Goal: Task Accomplishment & Management: Use online tool/utility

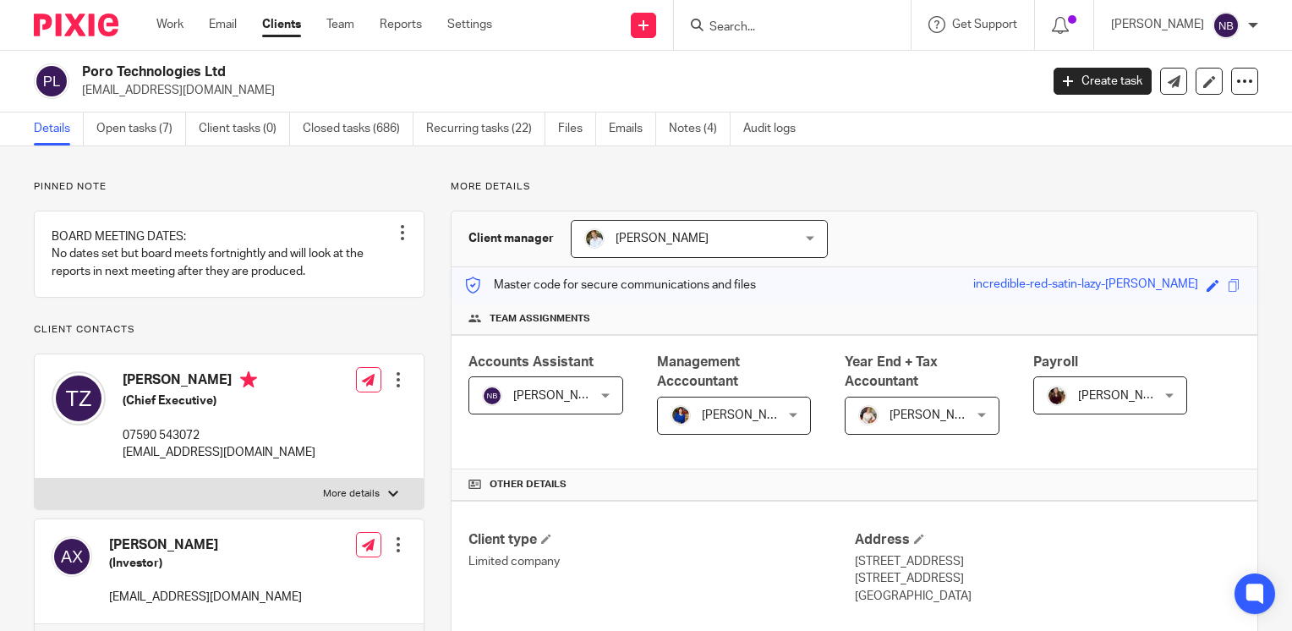
click at [176, 14] on div "Work Email Clients Team Reports Settings Work Email Clients Team Reports Settin…" at bounding box center [329, 25] width 378 height 50
click at [173, 28] on link "Work" at bounding box center [169, 24] width 27 height 17
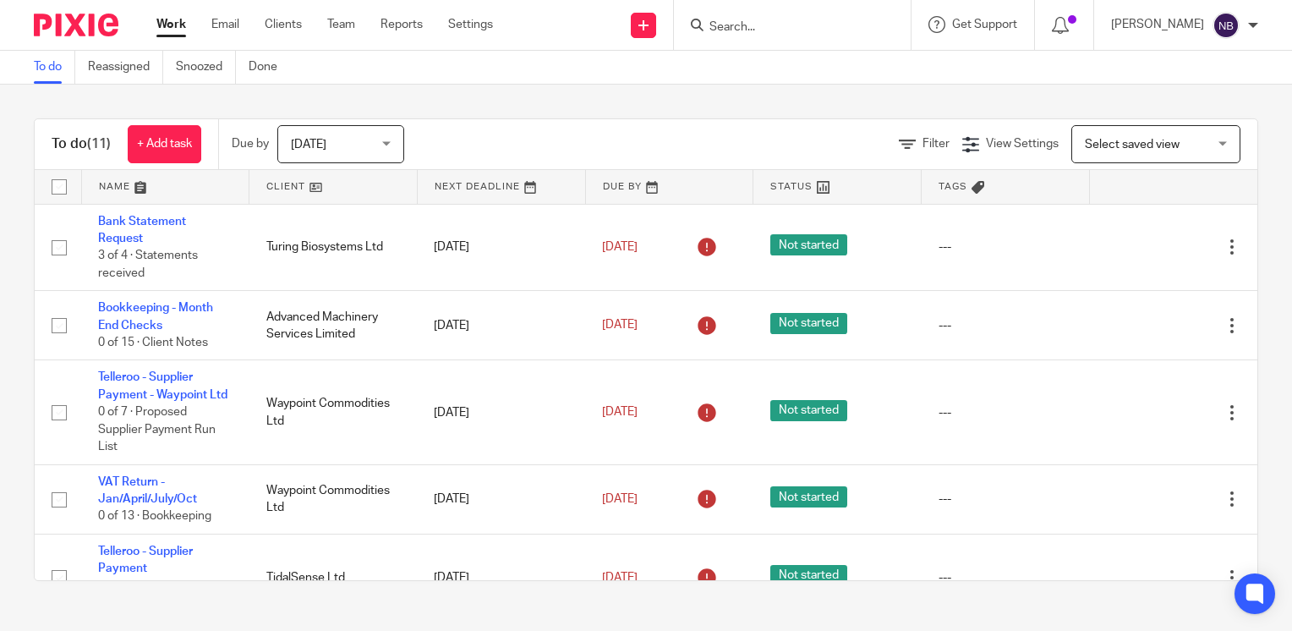
click at [275, 184] on link at bounding box center [332, 187] width 167 height 34
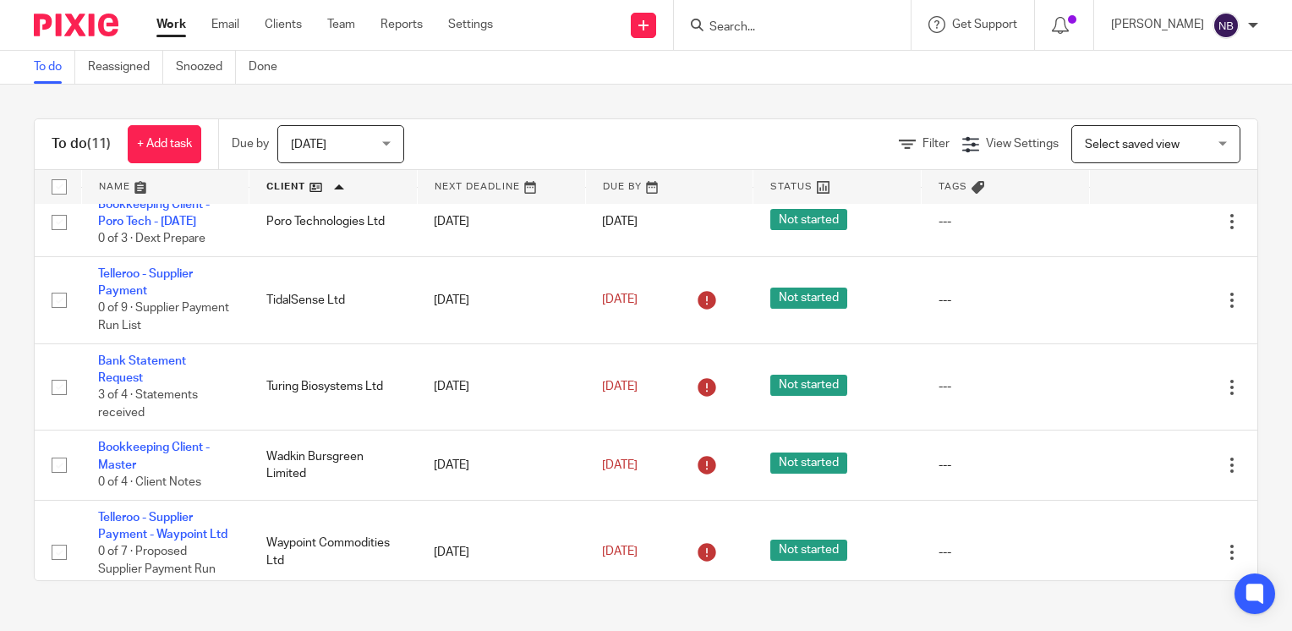
scroll to position [558, 0]
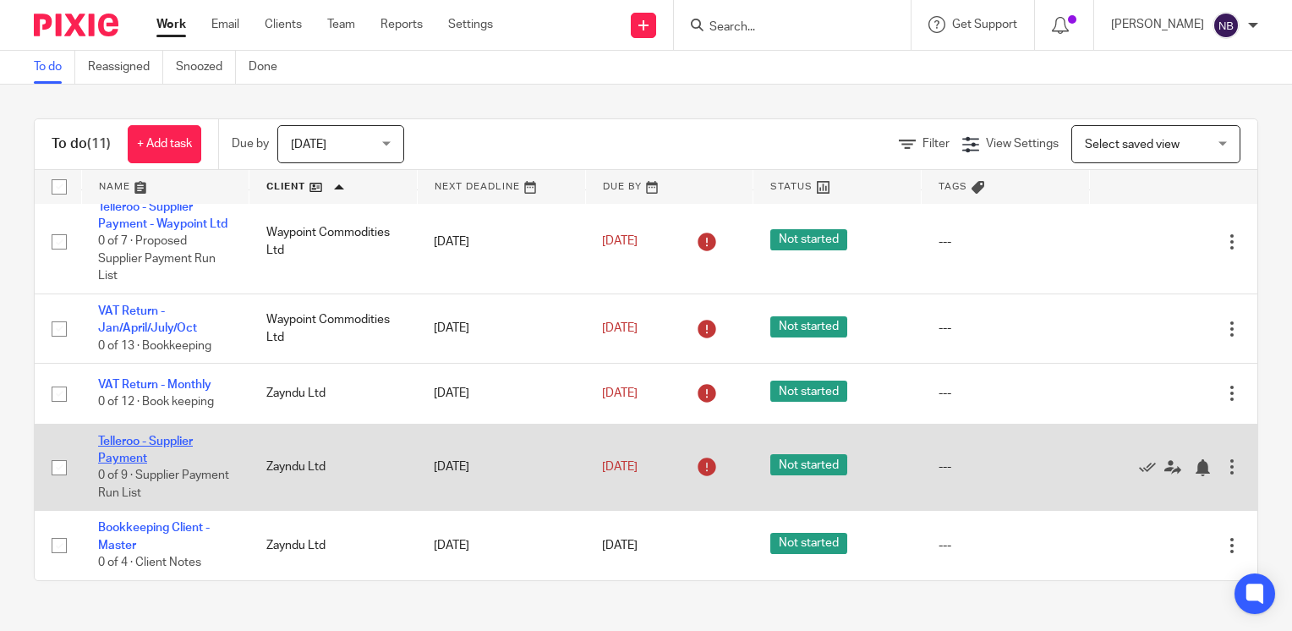
click at [136, 460] on link "Telleroo - Supplier Payment" at bounding box center [145, 449] width 95 height 29
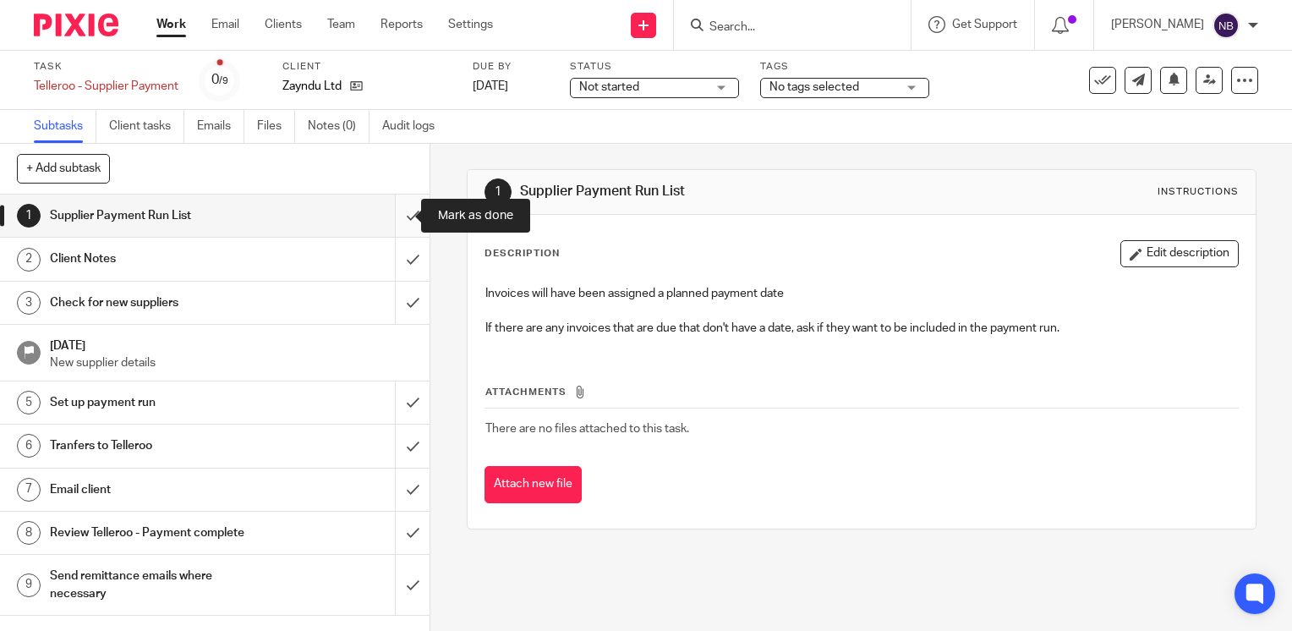
click at [399, 211] on input "submit" at bounding box center [215, 215] width 430 height 42
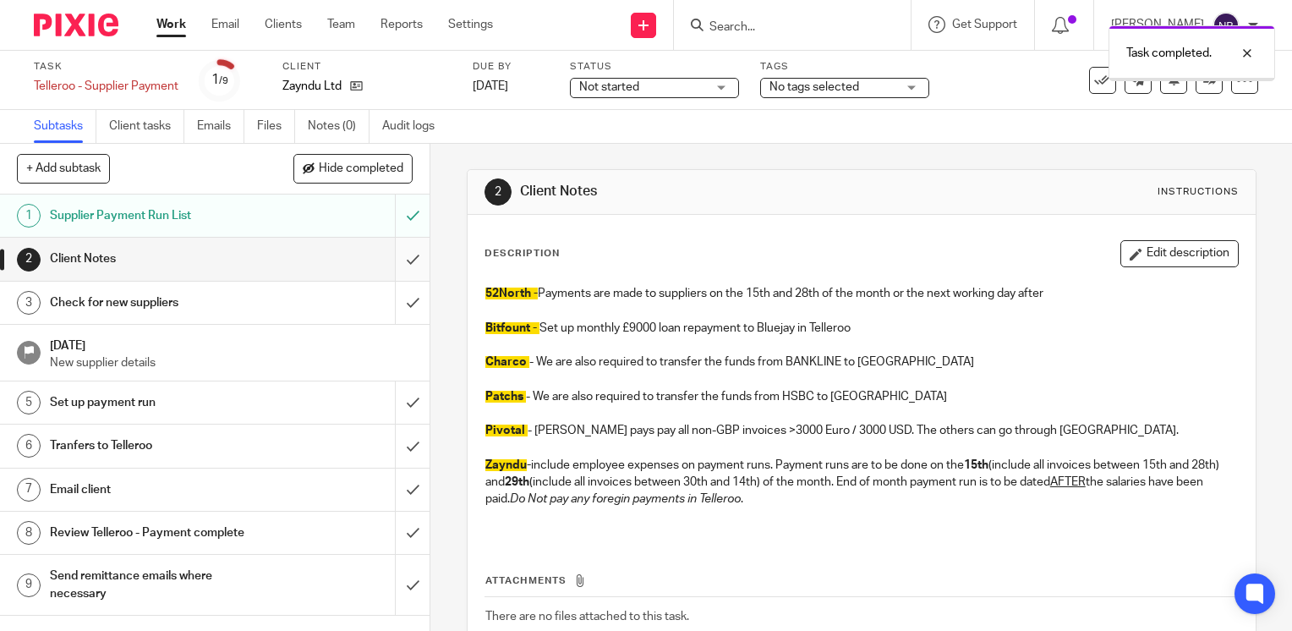
click at [398, 262] on input "submit" at bounding box center [215, 259] width 430 height 42
click at [394, 295] on input "submit" at bounding box center [215, 303] width 430 height 42
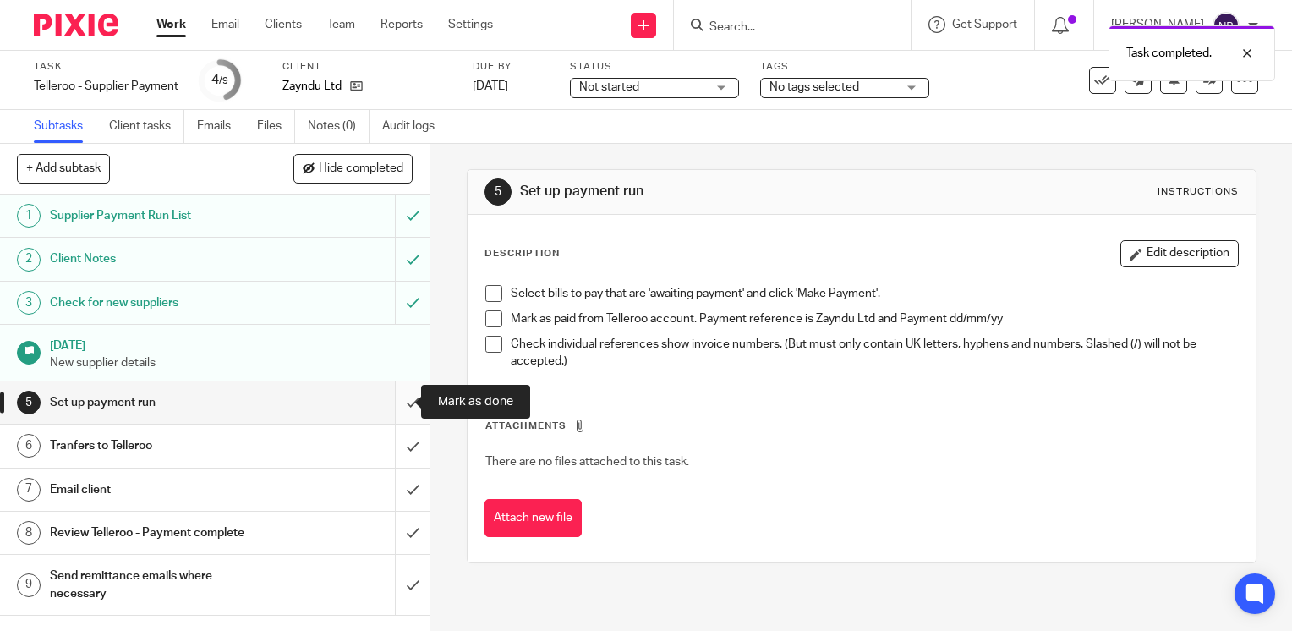
click at [405, 408] on input "submit" at bounding box center [215, 402] width 430 height 42
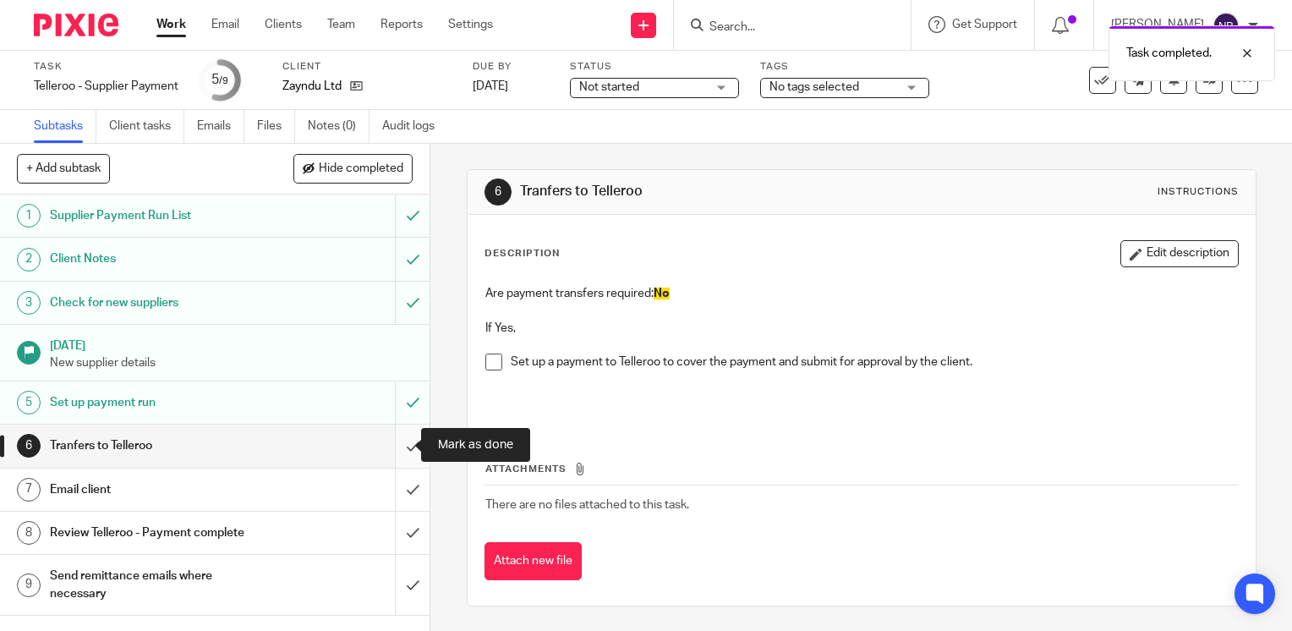
click at [400, 441] on input "submit" at bounding box center [215, 445] width 430 height 42
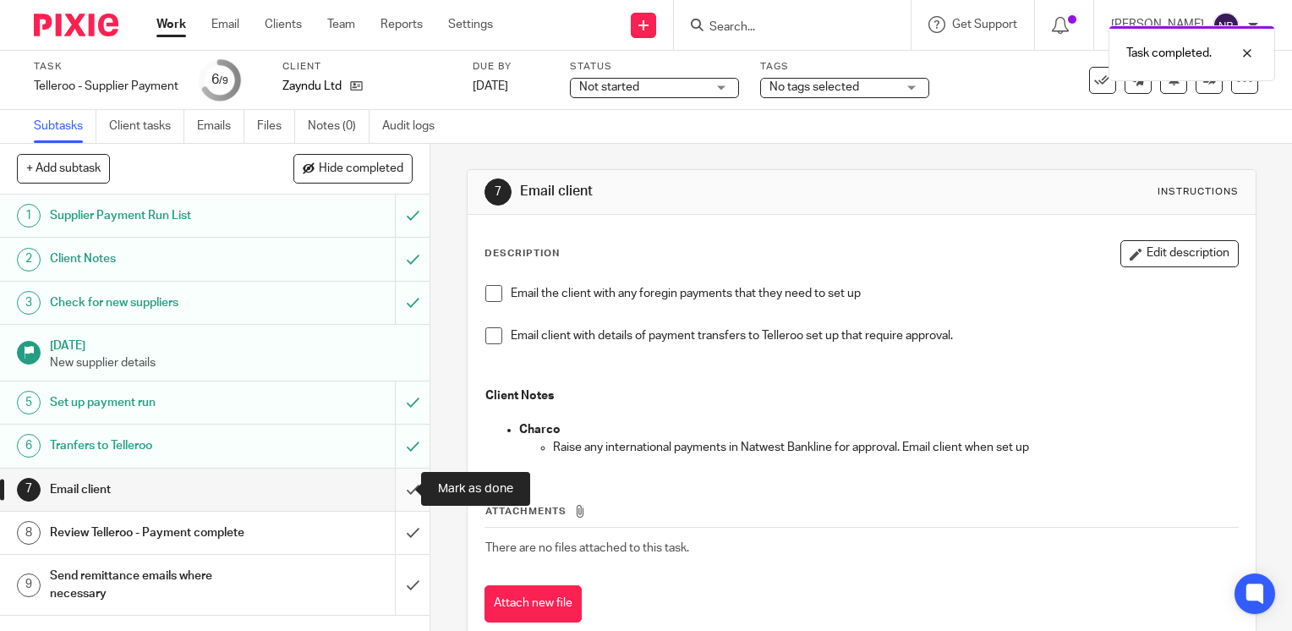
click at [389, 489] on input "submit" at bounding box center [215, 489] width 430 height 42
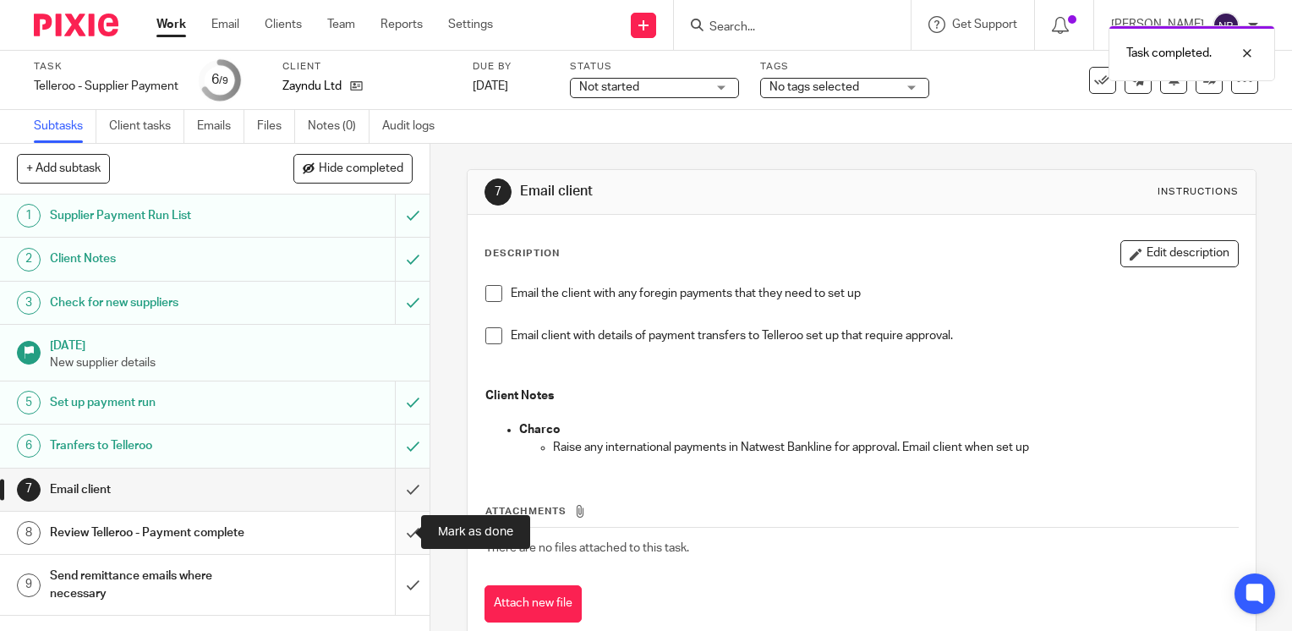
click at [391, 535] on input "submit" at bounding box center [215, 533] width 430 height 42
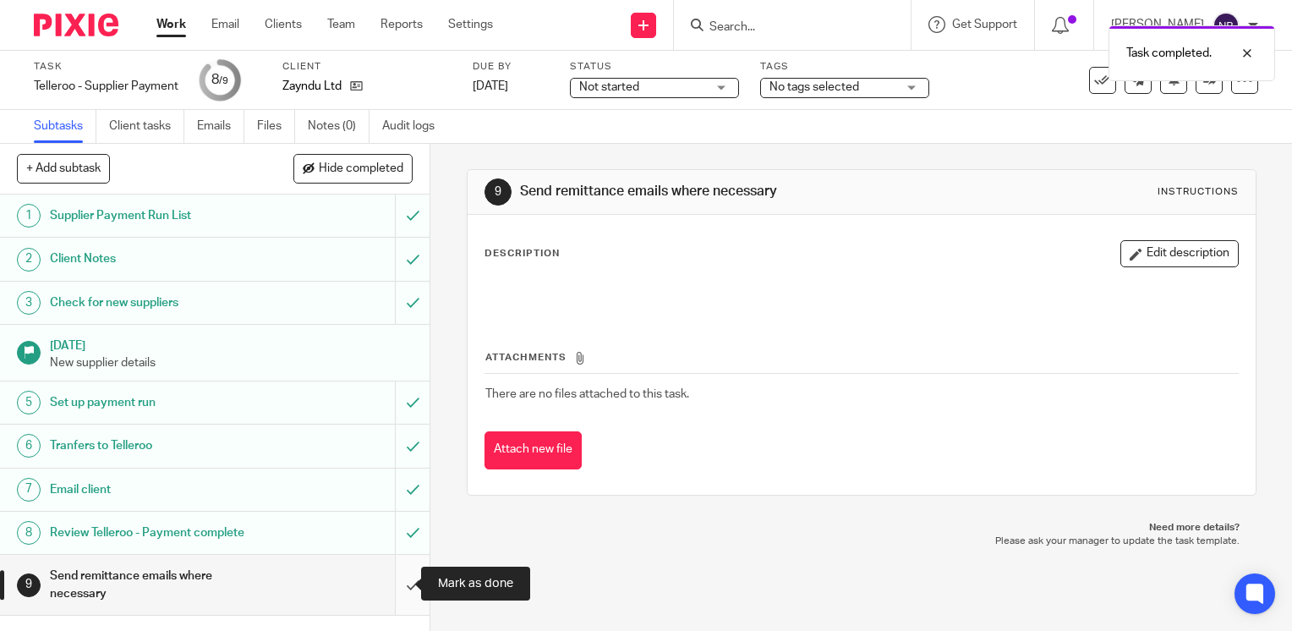
click at [391, 578] on input "submit" at bounding box center [215, 585] width 430 height 60
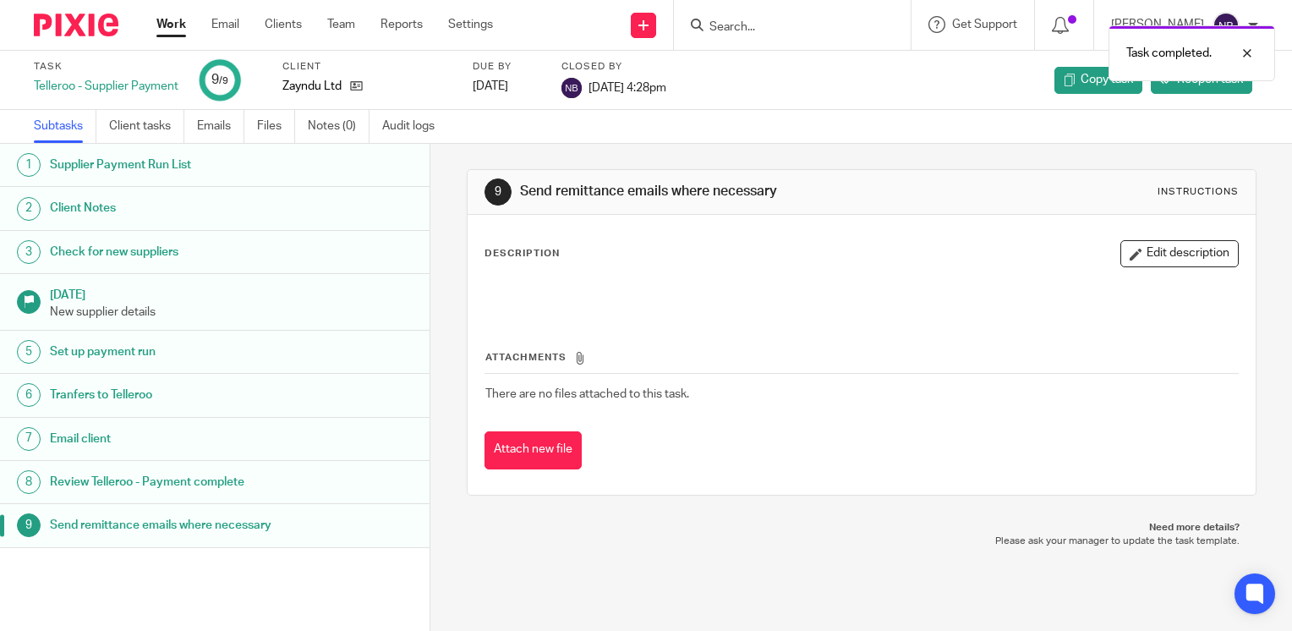
click at [163, 27] on link "Work" at bounding box center [171, 24] width 30 height 17
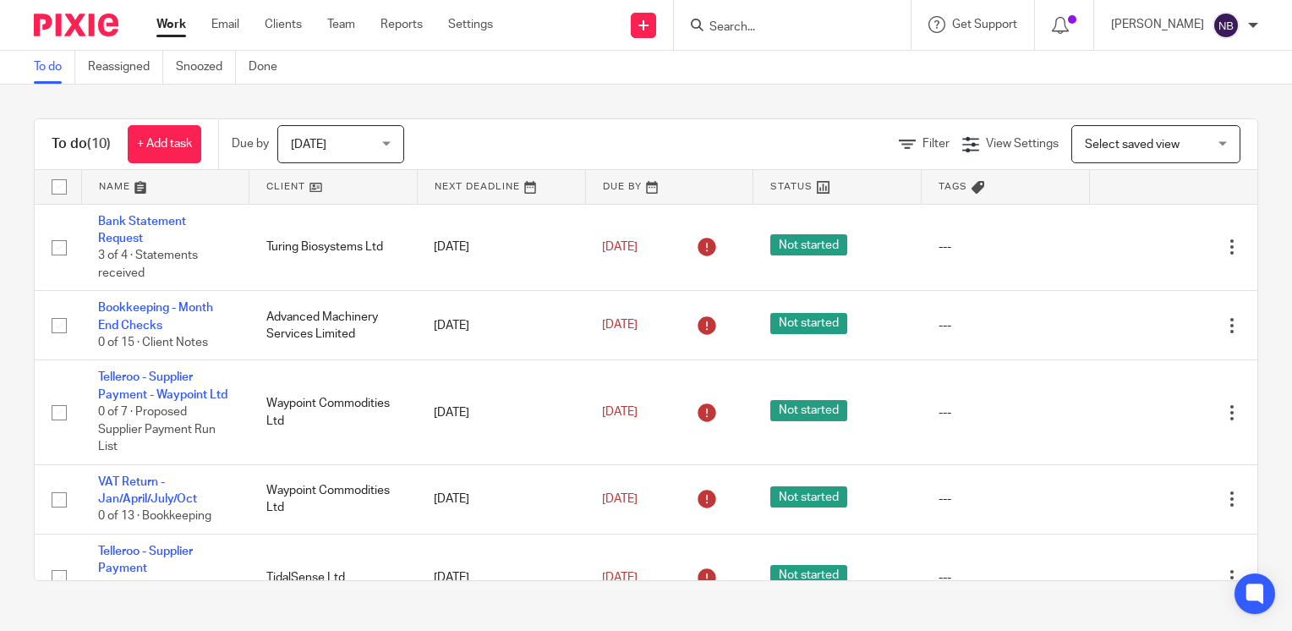
click at [355, 145] on span "[DATE]" at bounding box center [336, 144] width 90 height 36
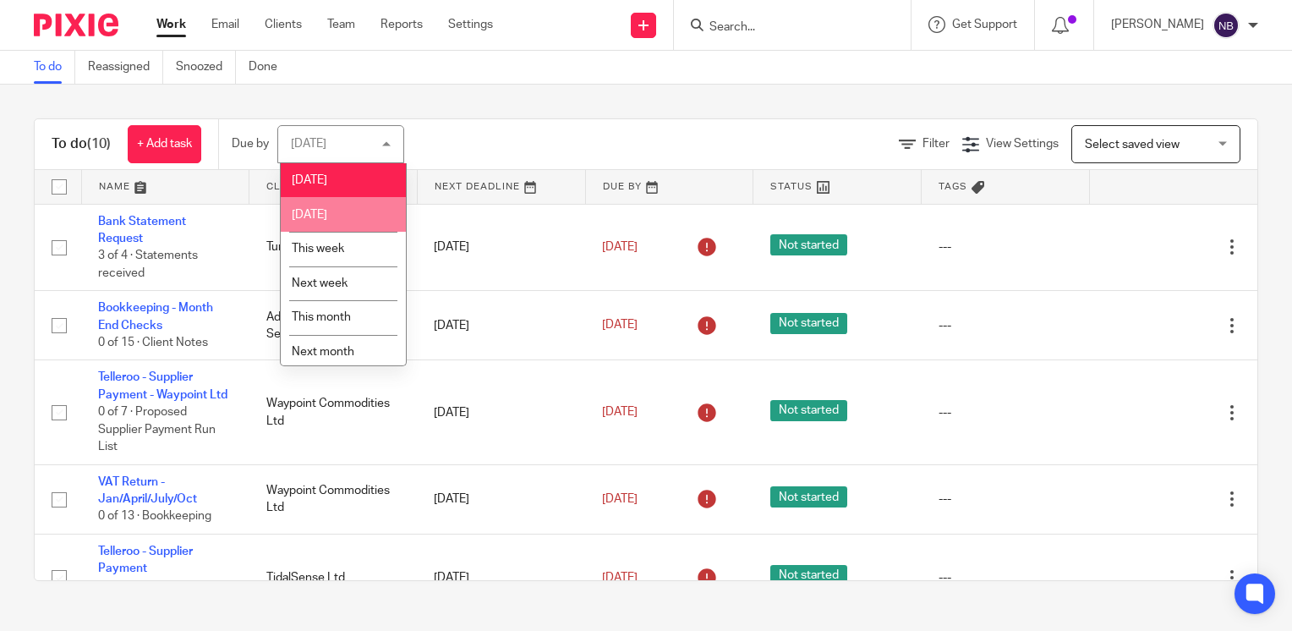
scroll to position [41, 0]
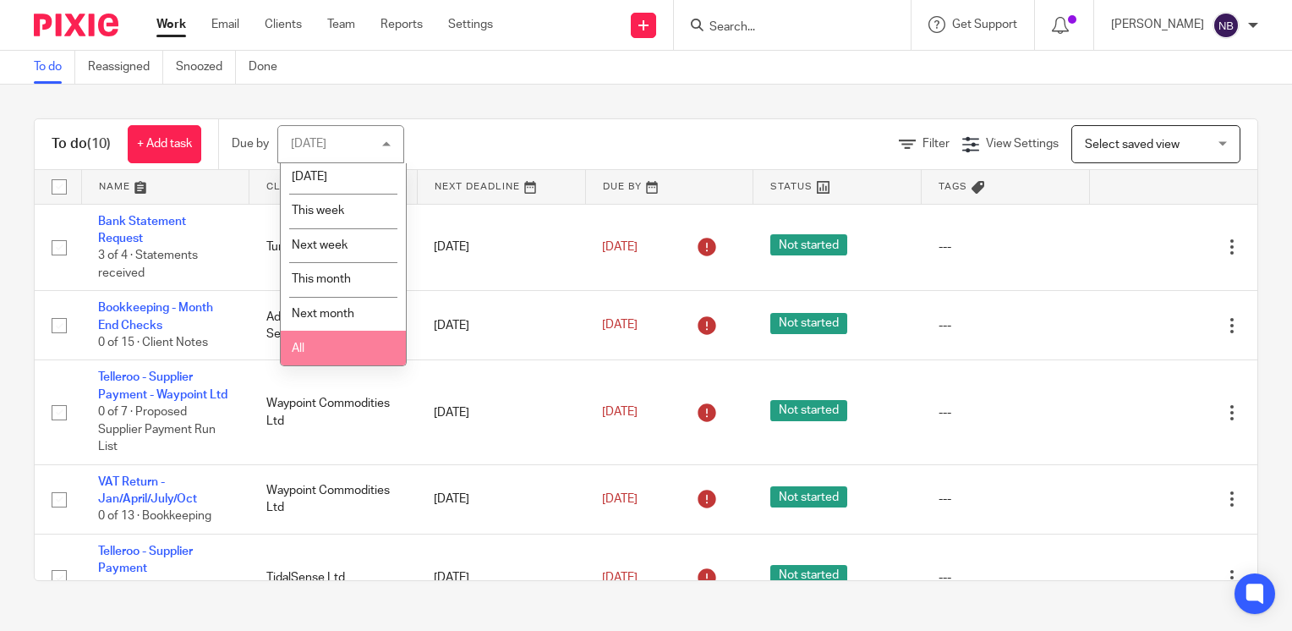
click at [364, 354] on li "All" at bounding box center [343, 348] width 125 height 35
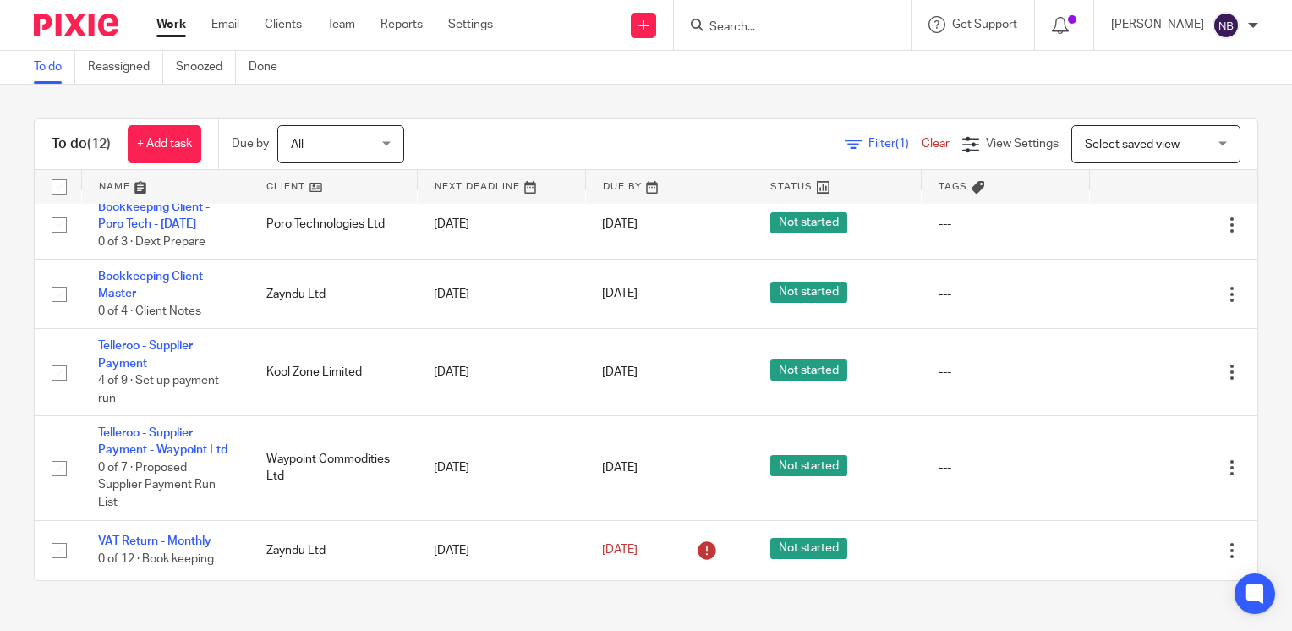
scroll to position [680, 0]
click at [283, 184] on link at bounding box center [332, 187] width 167 height 34
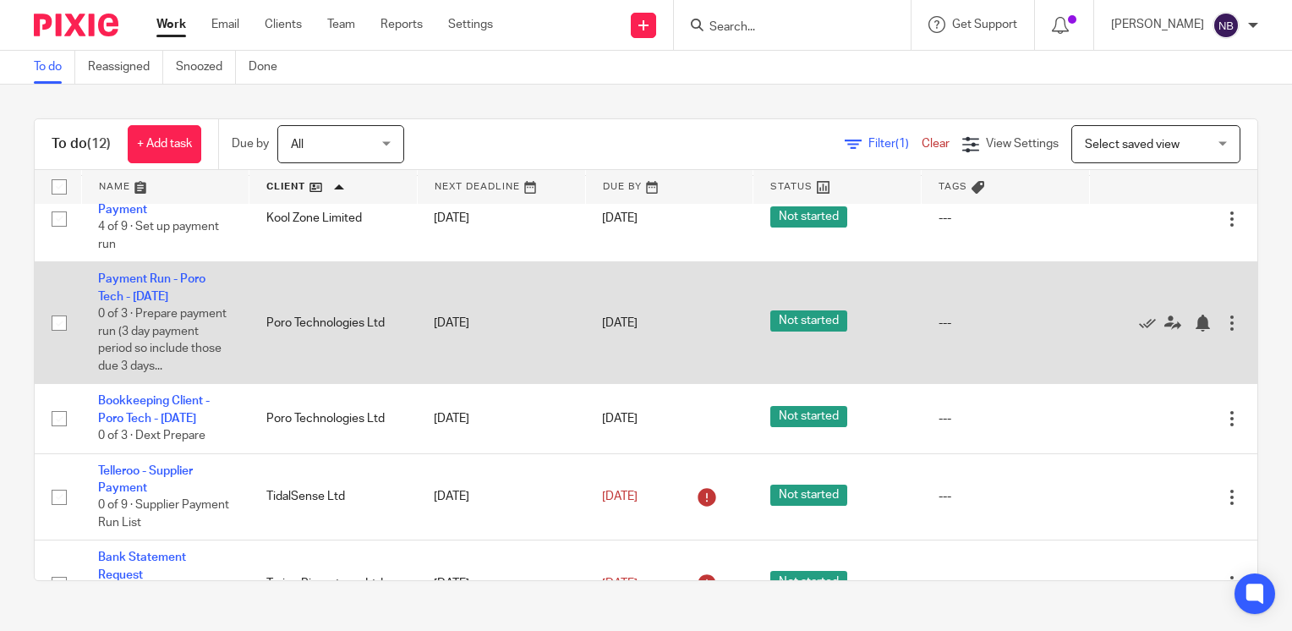
scroll to position [112, 0]
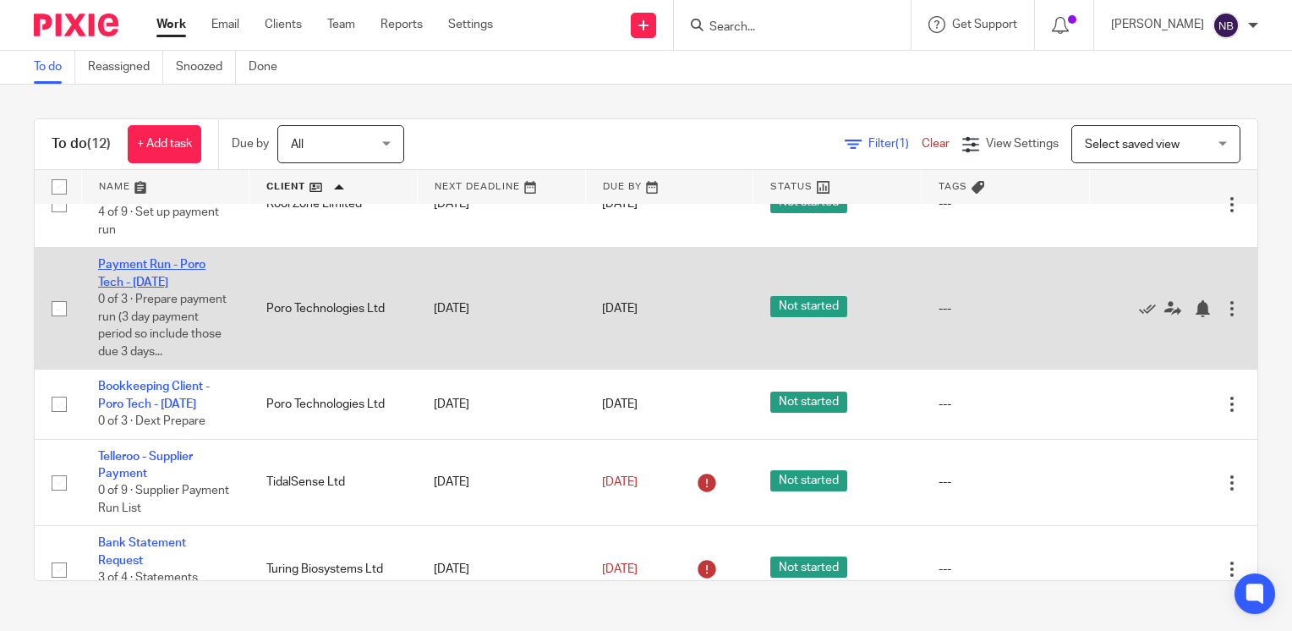
click at [140, 284] on link "Payment Run - Poro Tech - [DATE]" at bounding box center [151, 273] width 107 height 29
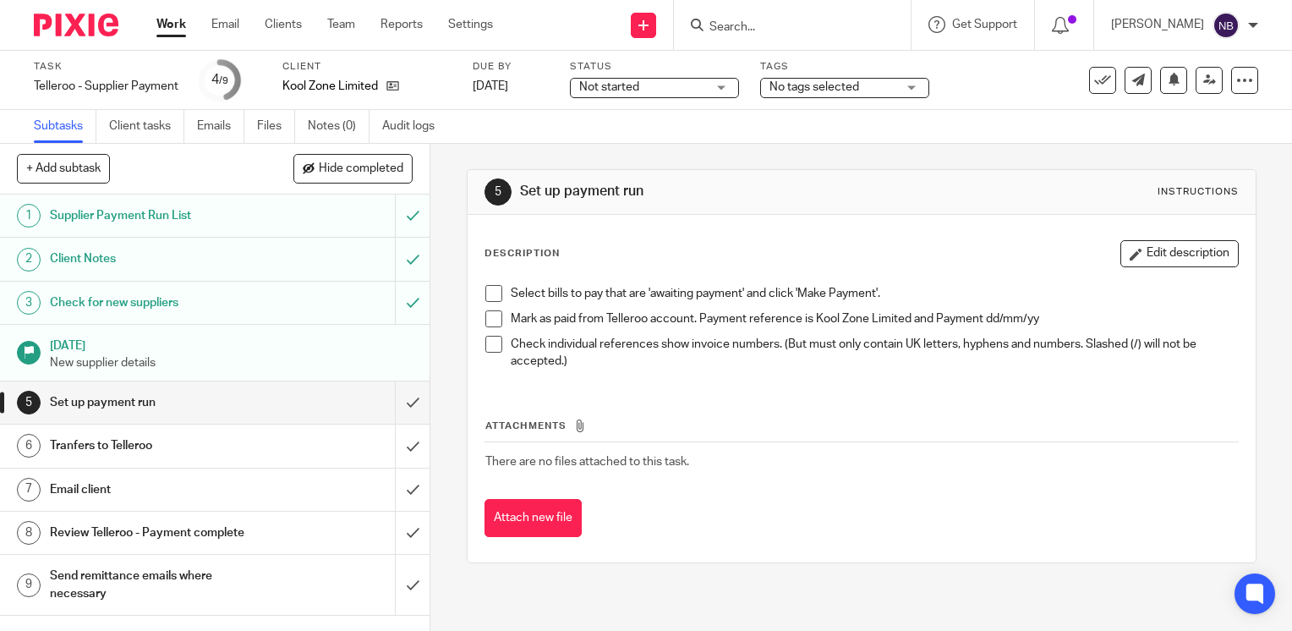
click at [183, 31] on link "Work" at bounding box center [171, 24] width 30 height 17
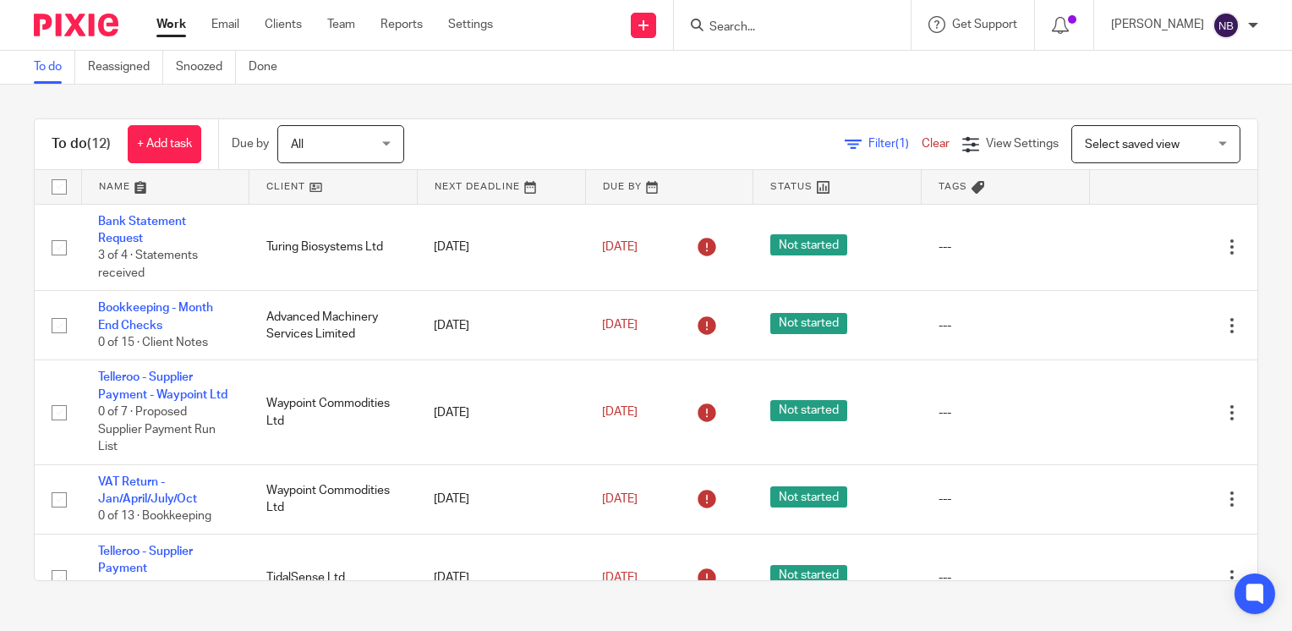
click at [1231, 24] on img at bounding box center [1226, 25] width 27 height 27
click at [1154, 118] on li "Logout" at bounding box center [1193, 118] width 112 height 25
